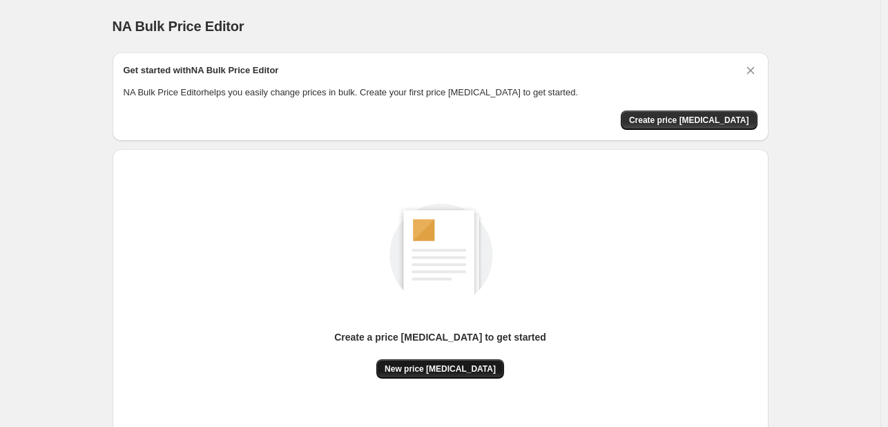
click at [434, 365] on span "New price [MEDICAL_DATA]" at bounding box center [440, 368] width 111 height 11
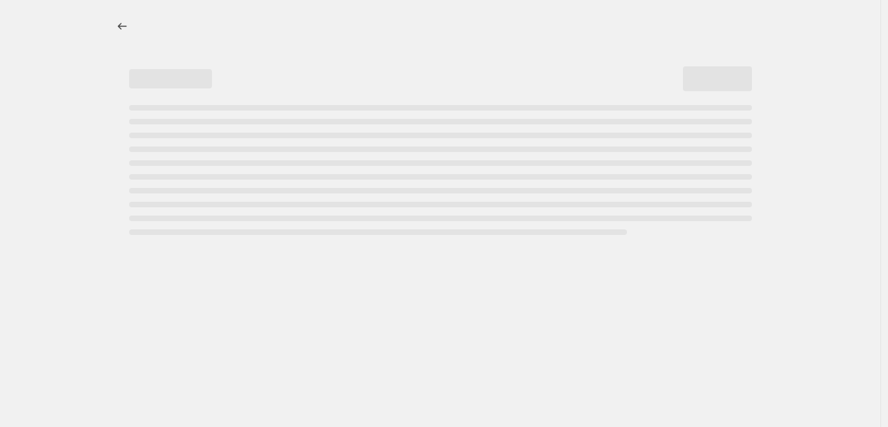
select select "percentage"
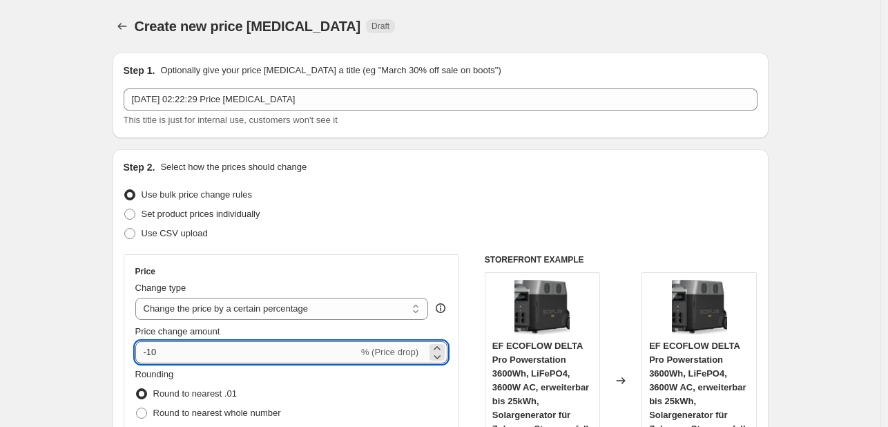
click at [221, 354] on input "-10" at bounding box center [246, 352] width 223 height 22
type input "-1"
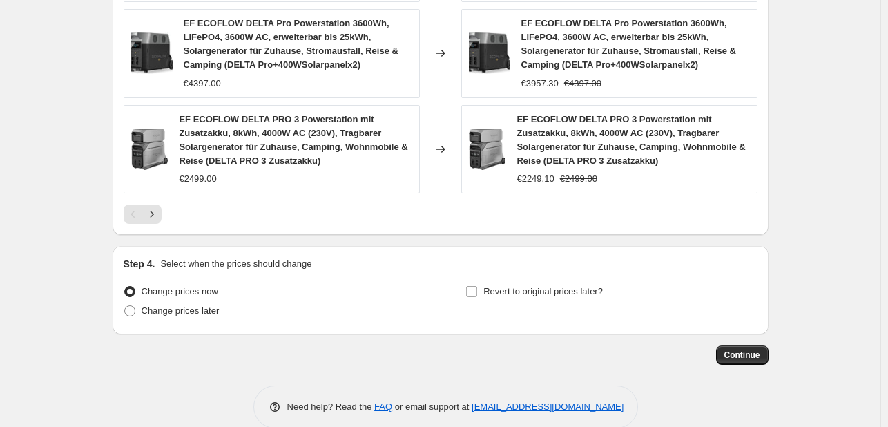
scroll to position [1113, 0]
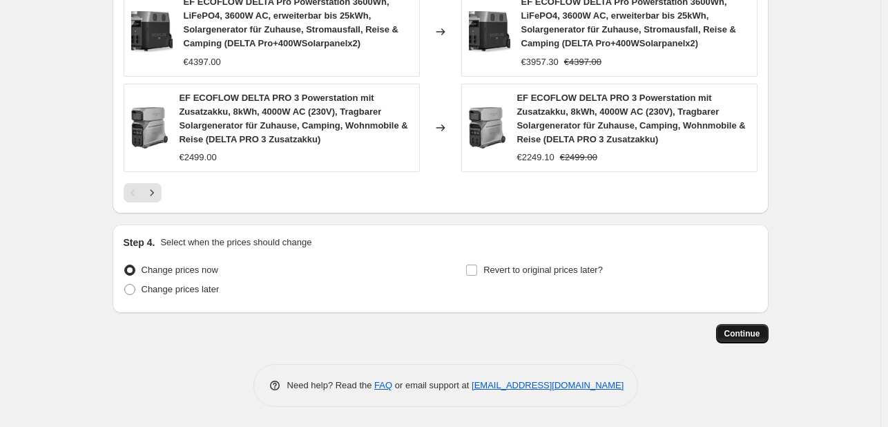
type input "-25"
click at [732, 334] on span "Continue" at bounding box center [742, 333] width 36 height 11
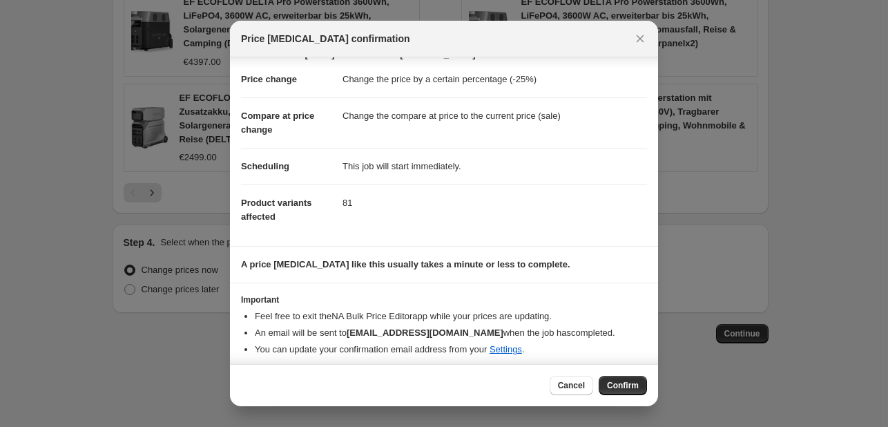
scroll to position [26, 0]
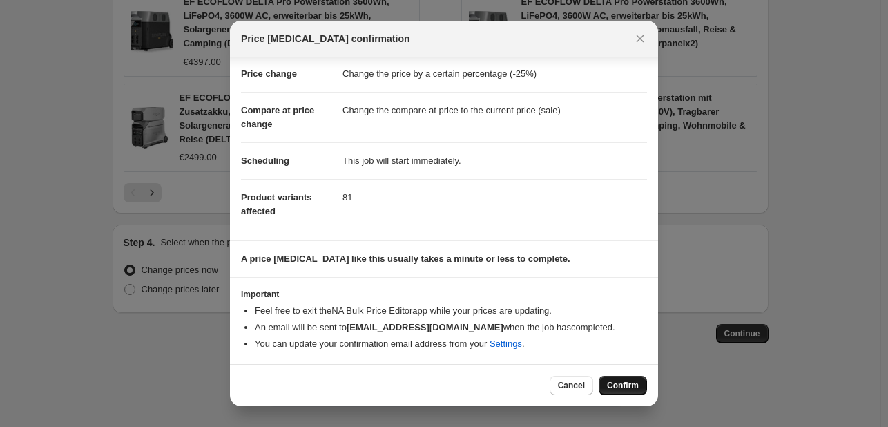
click at [609, 386] on span "Confirm" at bounding box center [623, 385] width 32 height 11
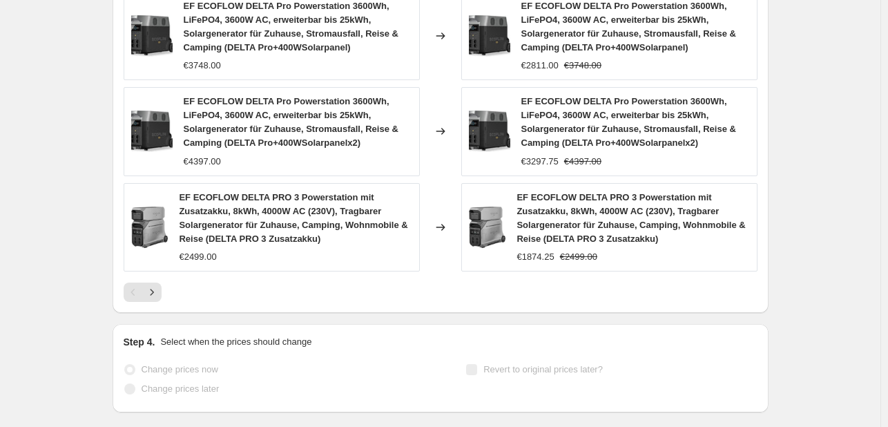
select select "percentage"
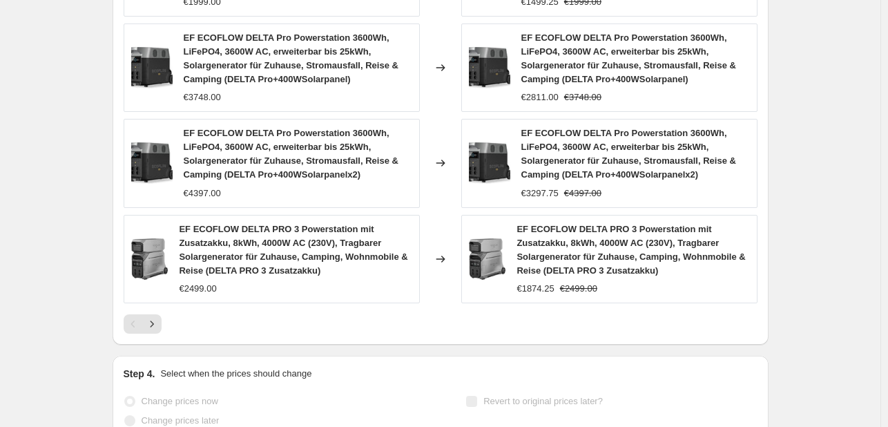
scroll to position [0, 0]
